Goal: Navigation & Orientation: Find specific page/section

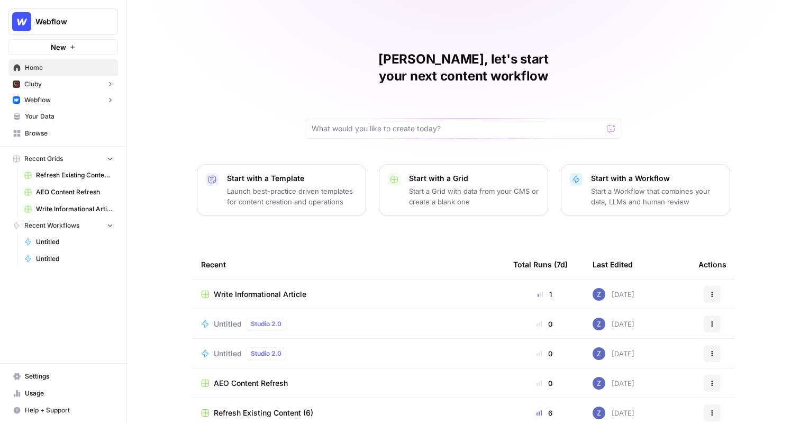
click at [66, 103] on button "Webflow" at bounding box center [62, 100] width 109 height 16
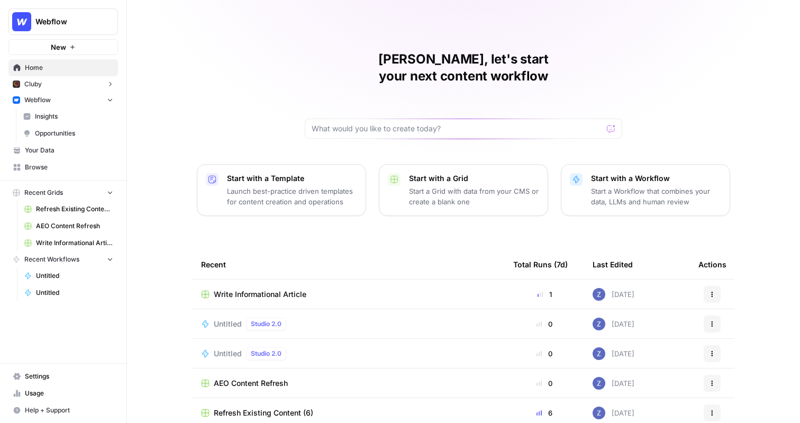
click at [62, 115] on span "Insights" at bounding box center [74, 117] width 78 height 10
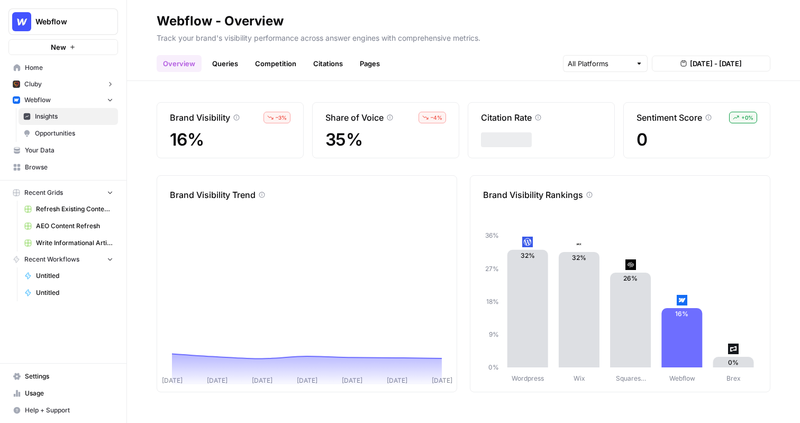
click at [68, 129] on span "Opportunities" at bounding box center [74, 134] width 78 height 10
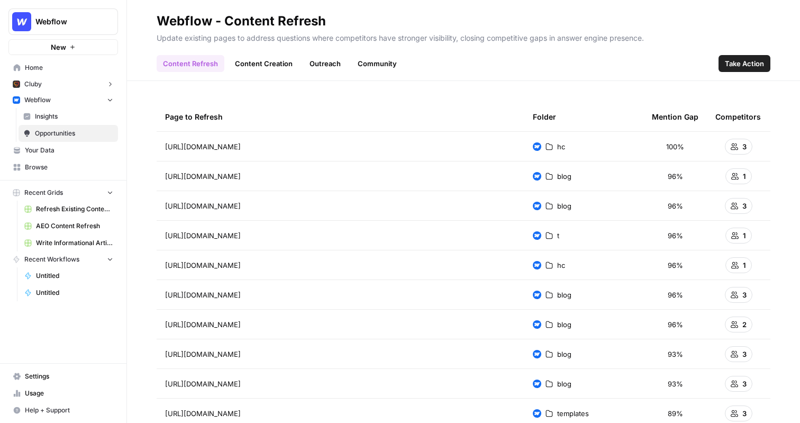
click at [747, 62] on span "Take Action" at bounding box center [744, 63] width 39 height 11
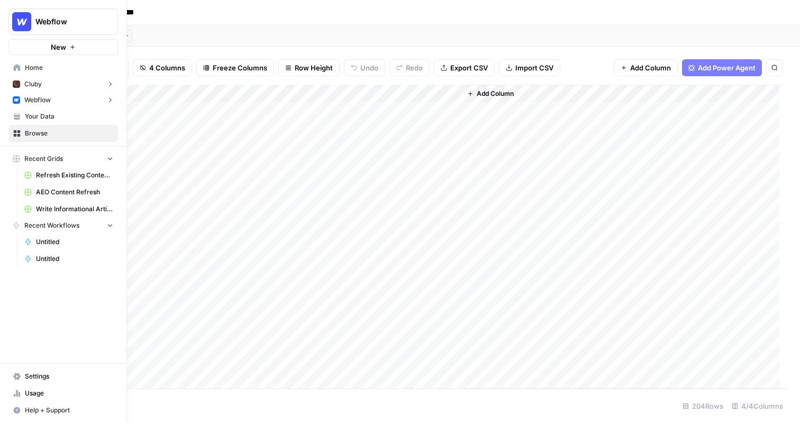
click at [58, 95] on button "Webflow" at bounding box center [62, 100] width 109 height 16
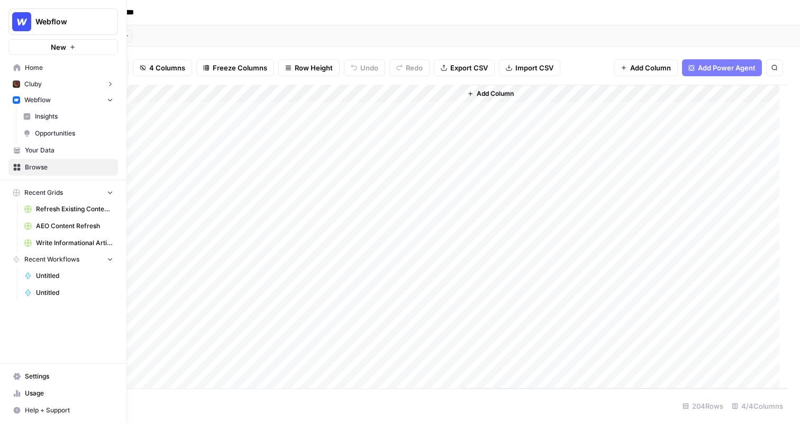
click at [63, 131] on span "Opportunities" at bounding box center [74, 134] width 78 height 10
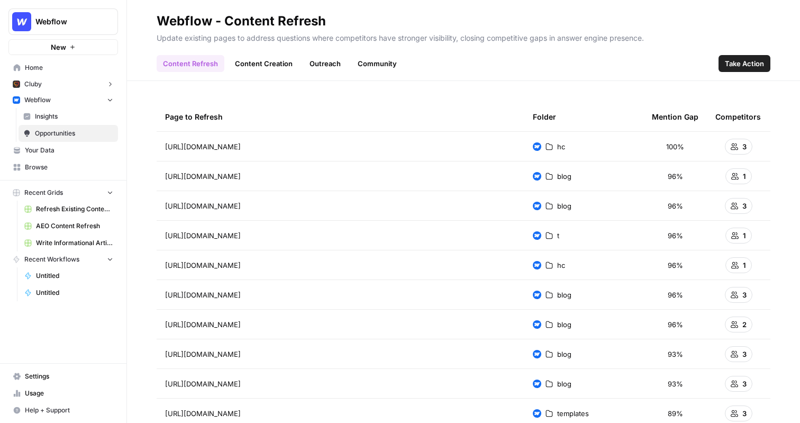
click at [431, 4] on header "Webflow - Content Refresh Update existing pages to address questions where comp…" at bounding box center [463, 40] width 673 height 81
click at [265, 61] on link "Content Creation" at bounding box center [264, 63] width 70 height 17
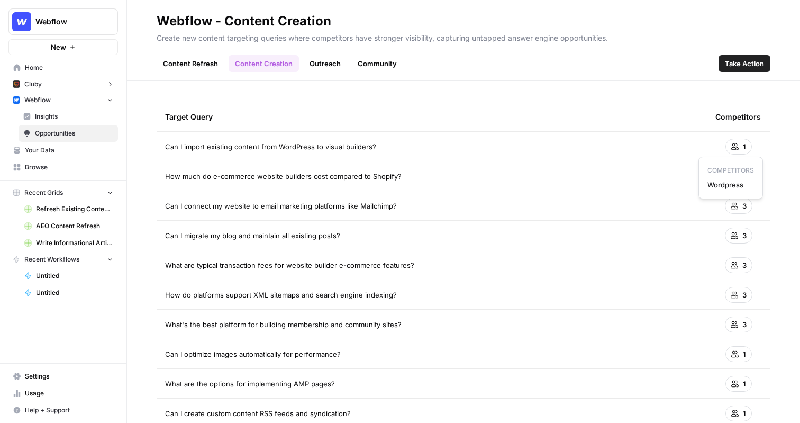
click at [733, 144] on div "1" at bounding box center [738, 147] width 26 height 16
click at [225, 151] on span "Can I import existing content from WordPress to visual builders?" at bounding box center [270, 146] width 211 height 11
click at [79, 113] on span "Insights" at bounding box center [74, 117] width 78 height 10
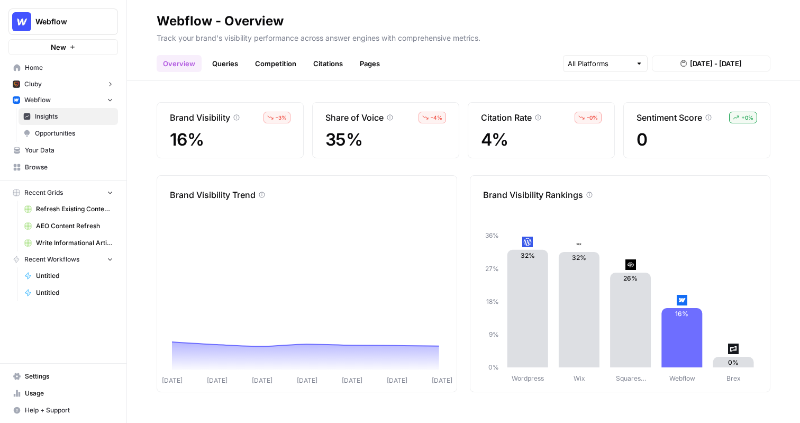
click at [75, 136] on span "Opportunities" at bounding box center [74, 134] width 78 height 10
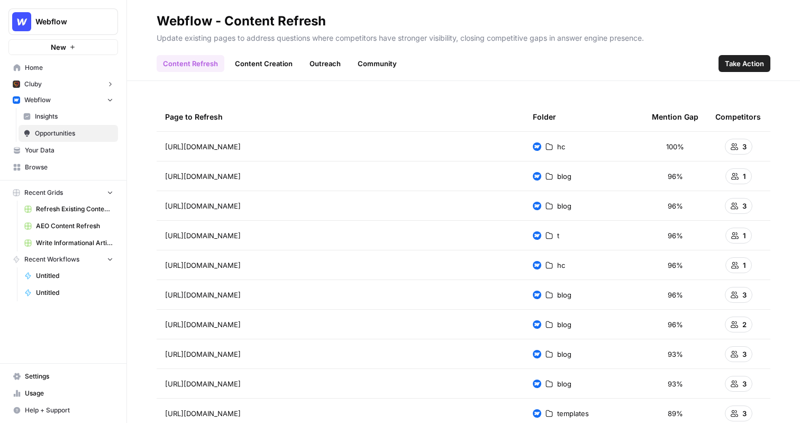
click at [81, 118] on span "Insights" at bounding box center [74, 117] width 78 height 10
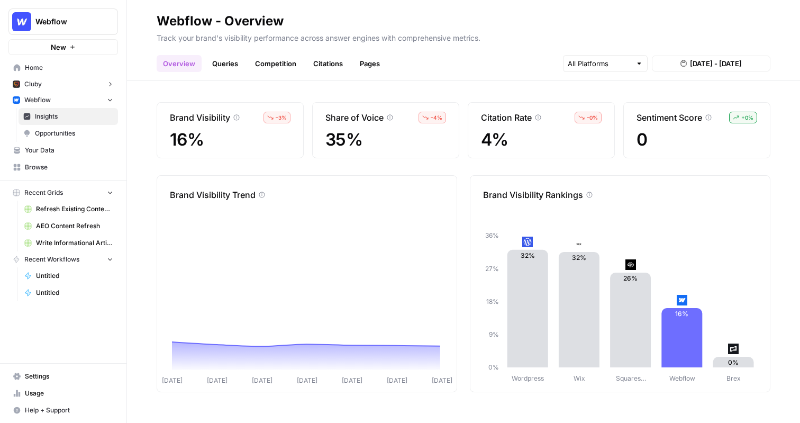
click at [74, 116] on span "Insights" at bounding box center [74, 117] width 78 height 10
click at [73, 130] on span "Opportunities" at bounding box center [74, 134] width 78 height 10
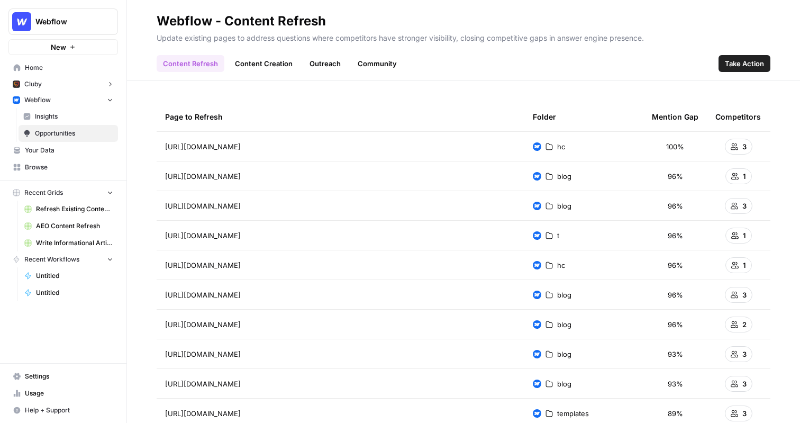
click at [76, 117] on span "Insights" at bounding box center [74, 117] width 78 height 10
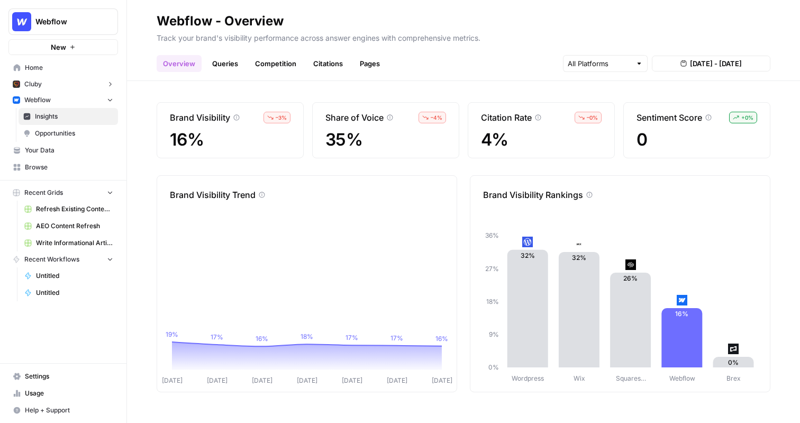
click at [74, 132] on span "Opportunities" at bounding box center [74, 134] width 78 height 10
